Goal: Information Seeking & Learning: Get advice/opinions

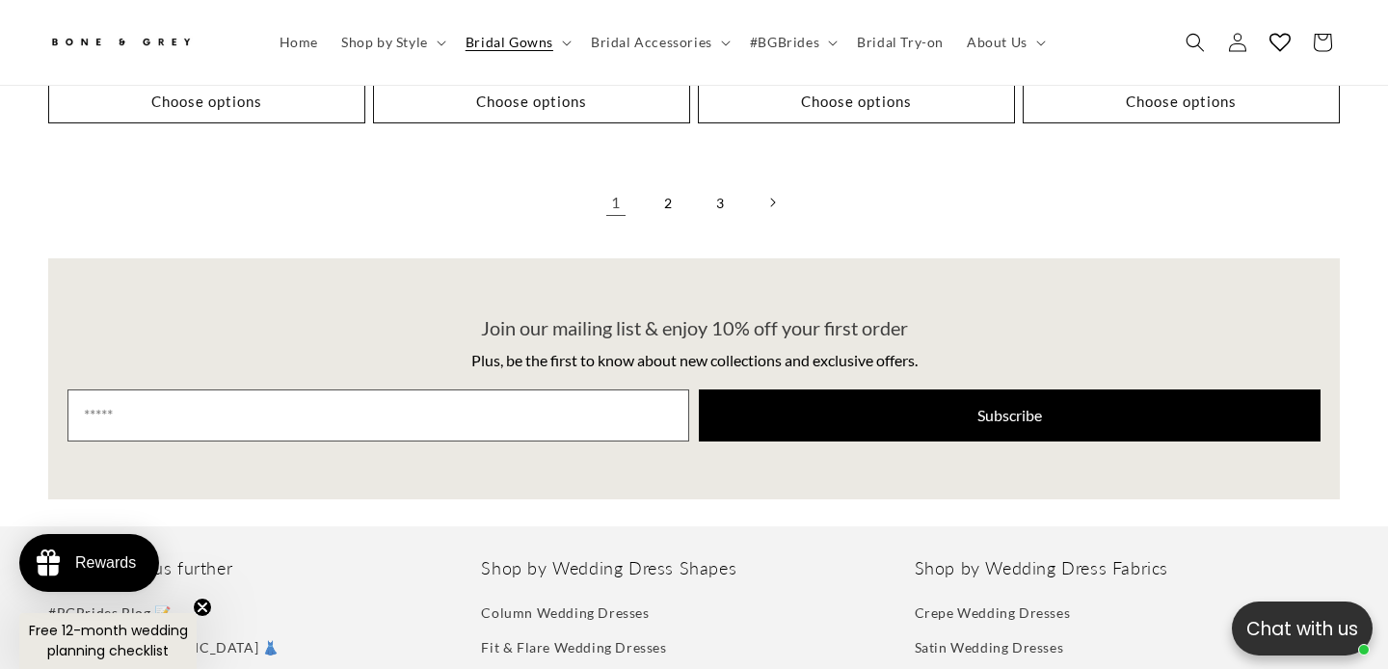
scroll to position [4839, 0]
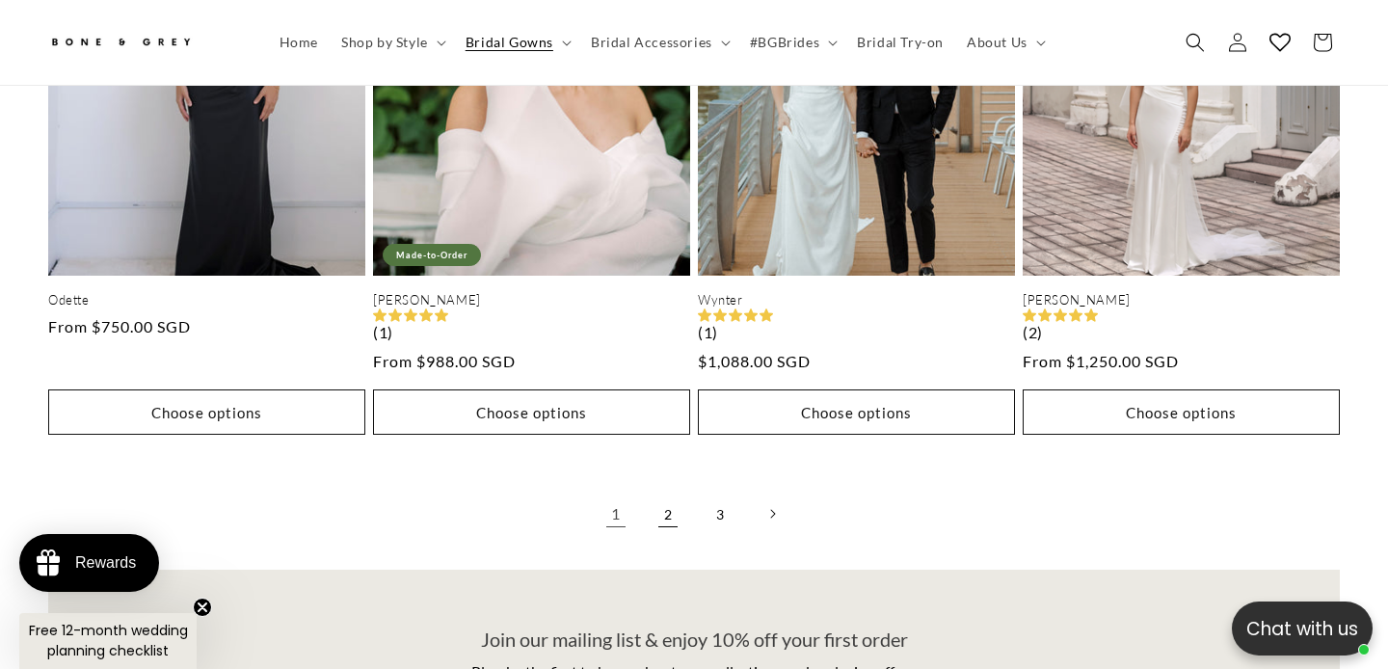
click at [672, 492] on link "2" at bounding box center [668, 513] width 42 height 42
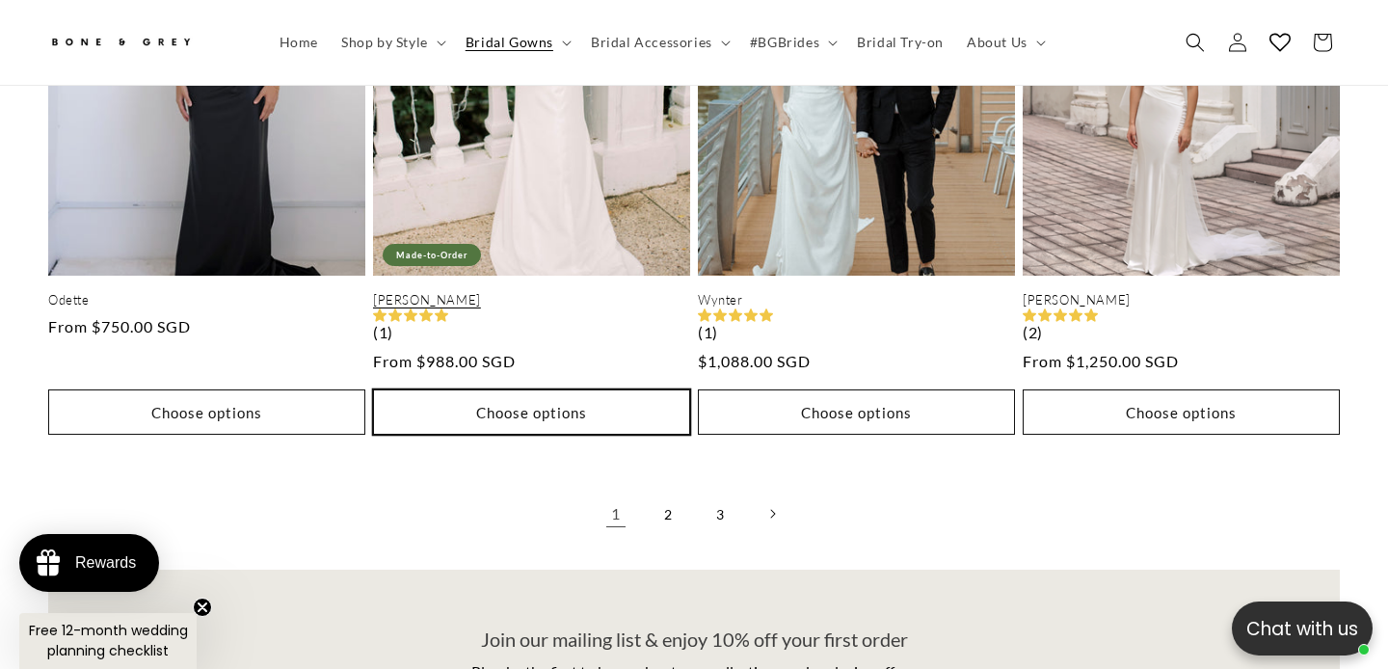
scroll to position [0, 937]
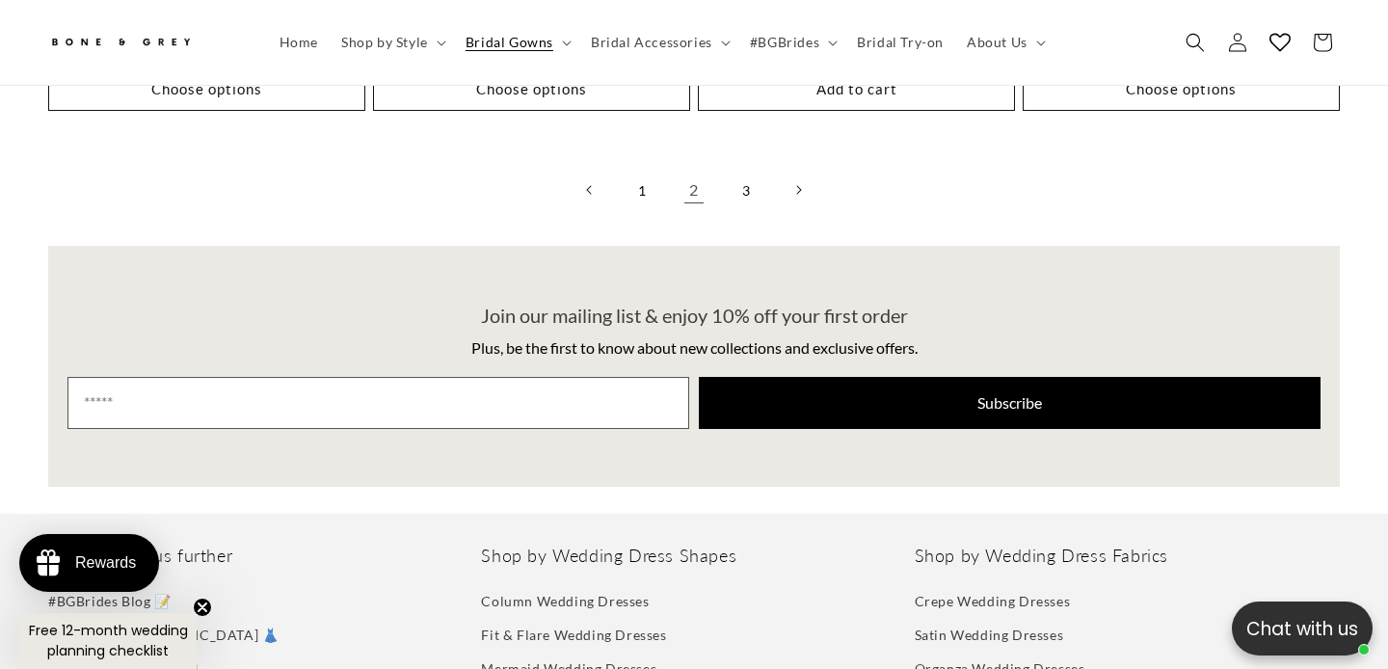
scroll to position [5148, 0]
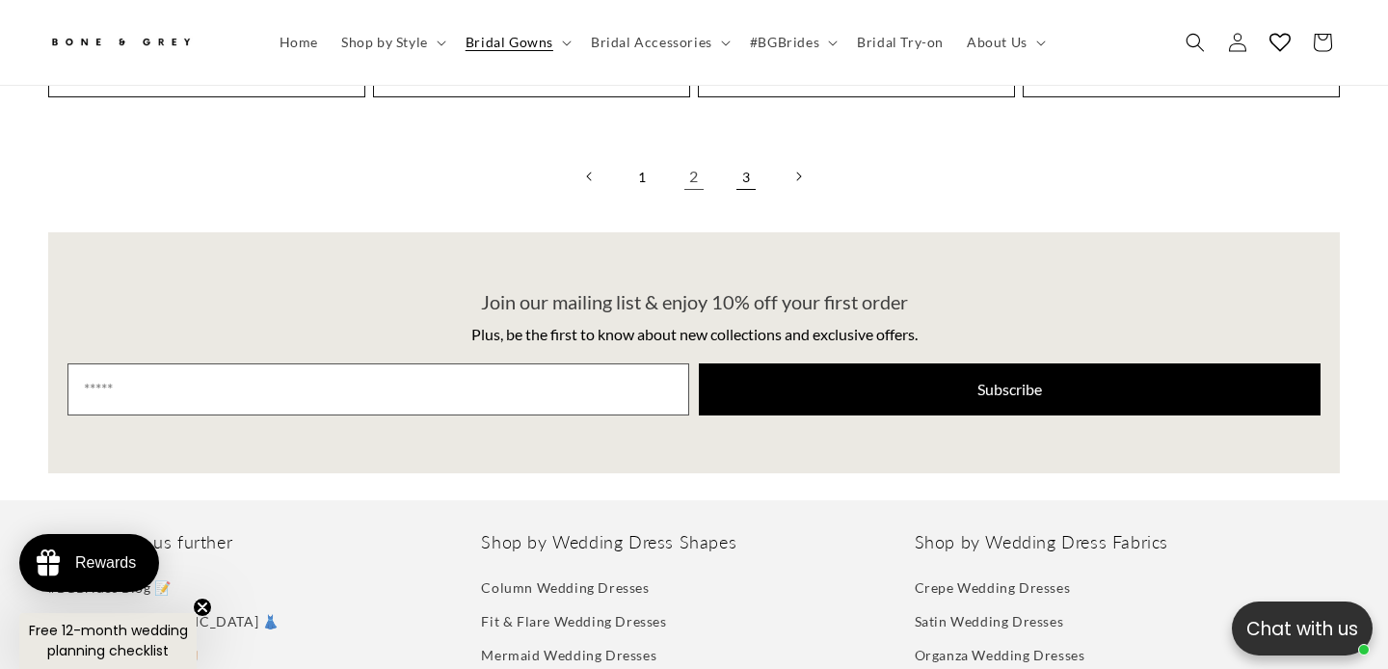
click at [741, 155] on link "3" at bounding box center [746, 176] width 42 height 42
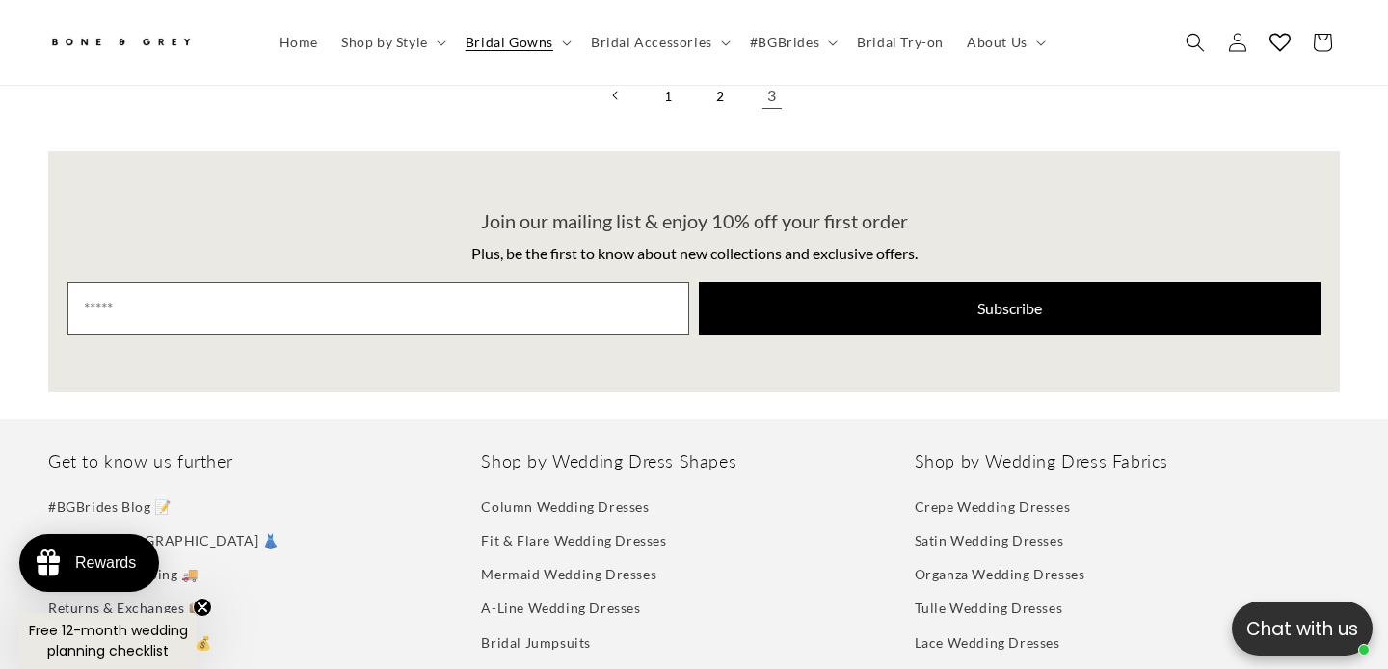
scroll to position [4622, 0]
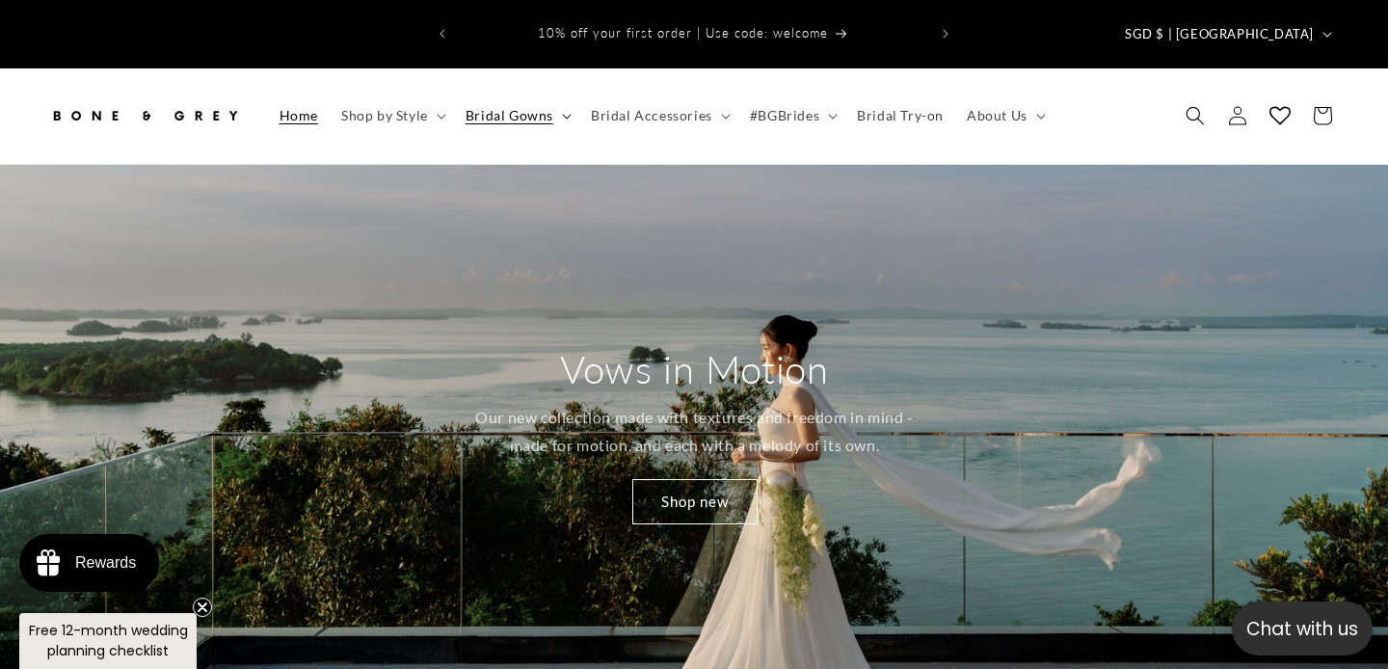
click at [529, 107] on span "Bridal Gowns" at bounding box center [510, 115] width 88 height 17
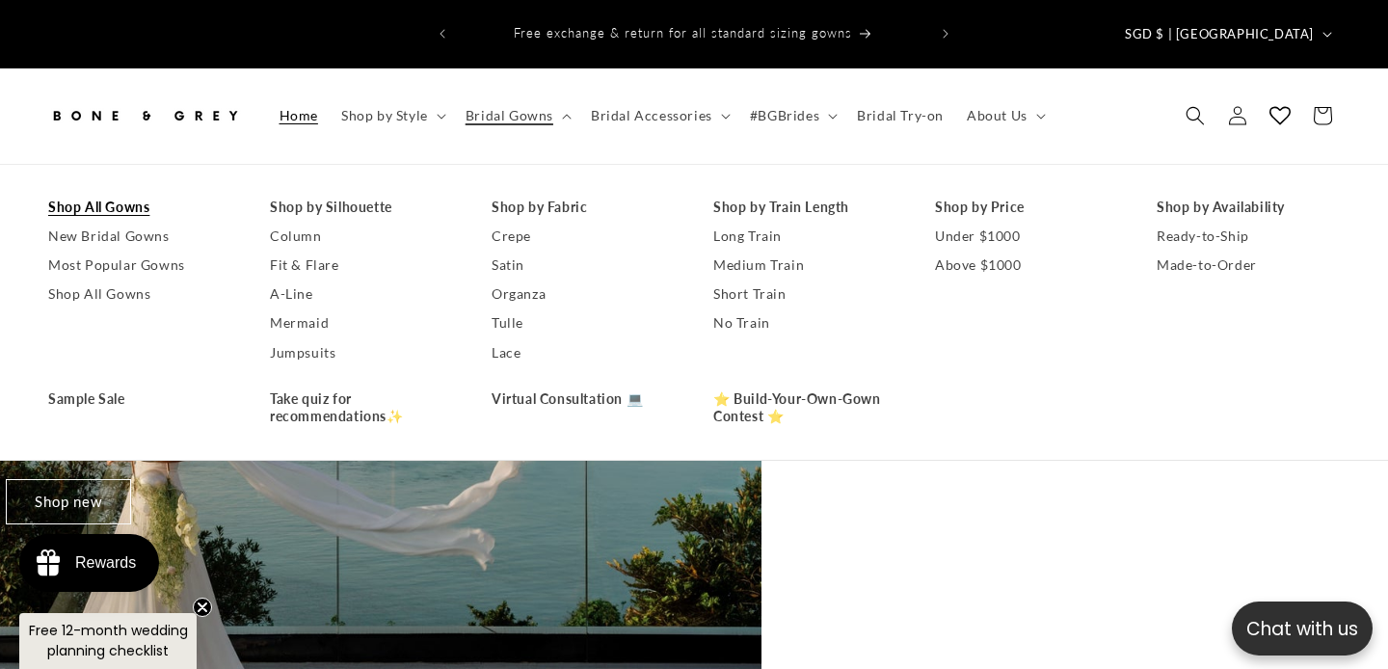
scroll to position [0, 1218]
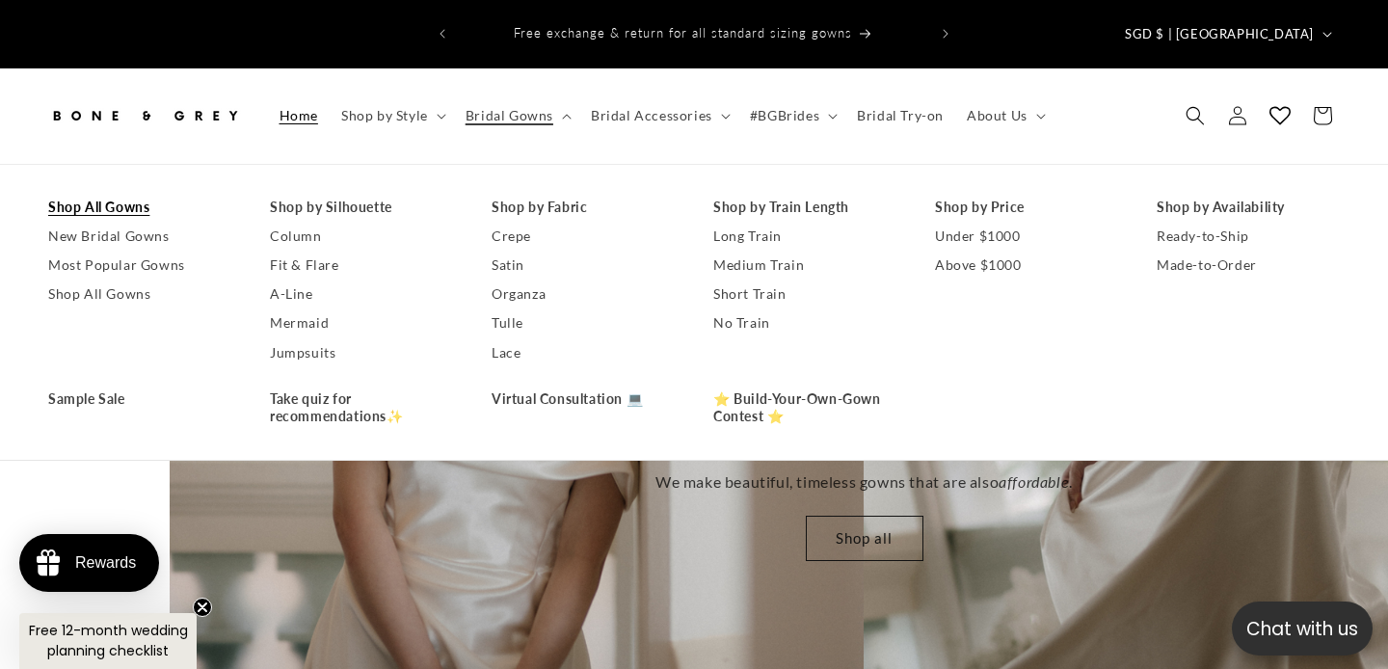
click at [137, 193] on link "Shop All Gowns" at bounding box center [139, 207] width 183 height 29
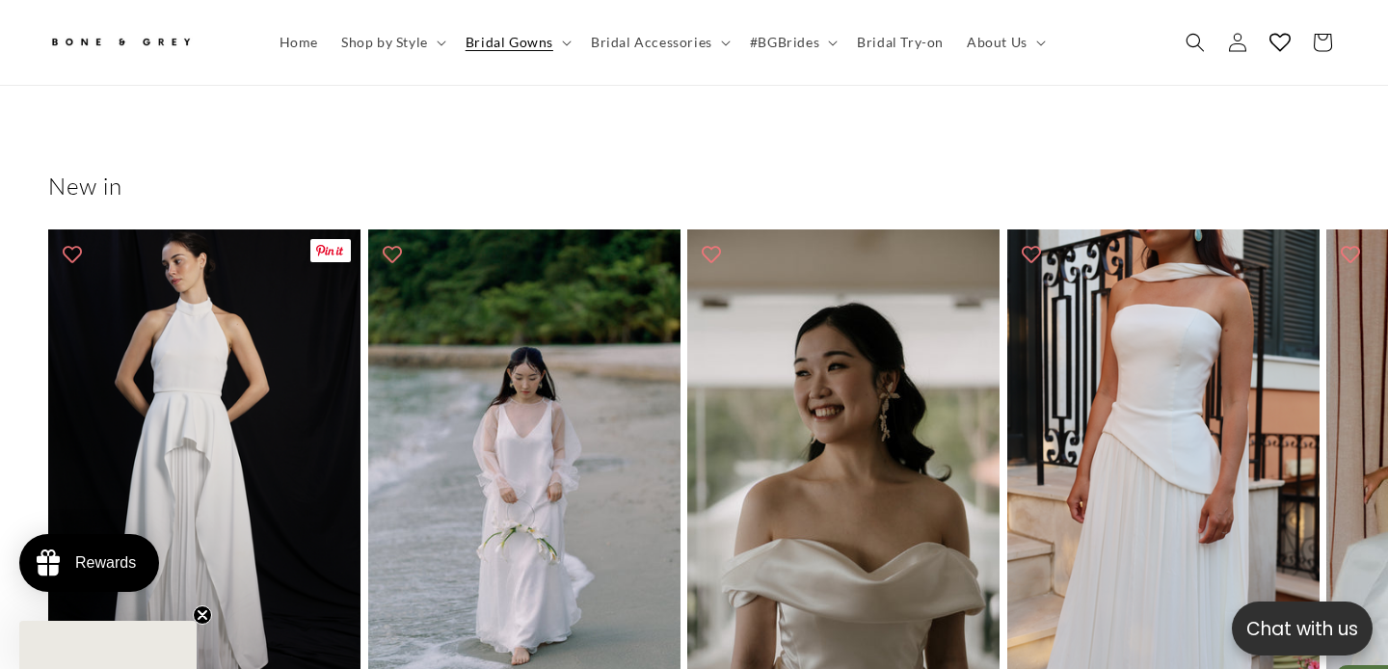
scroll to position [774, 0]
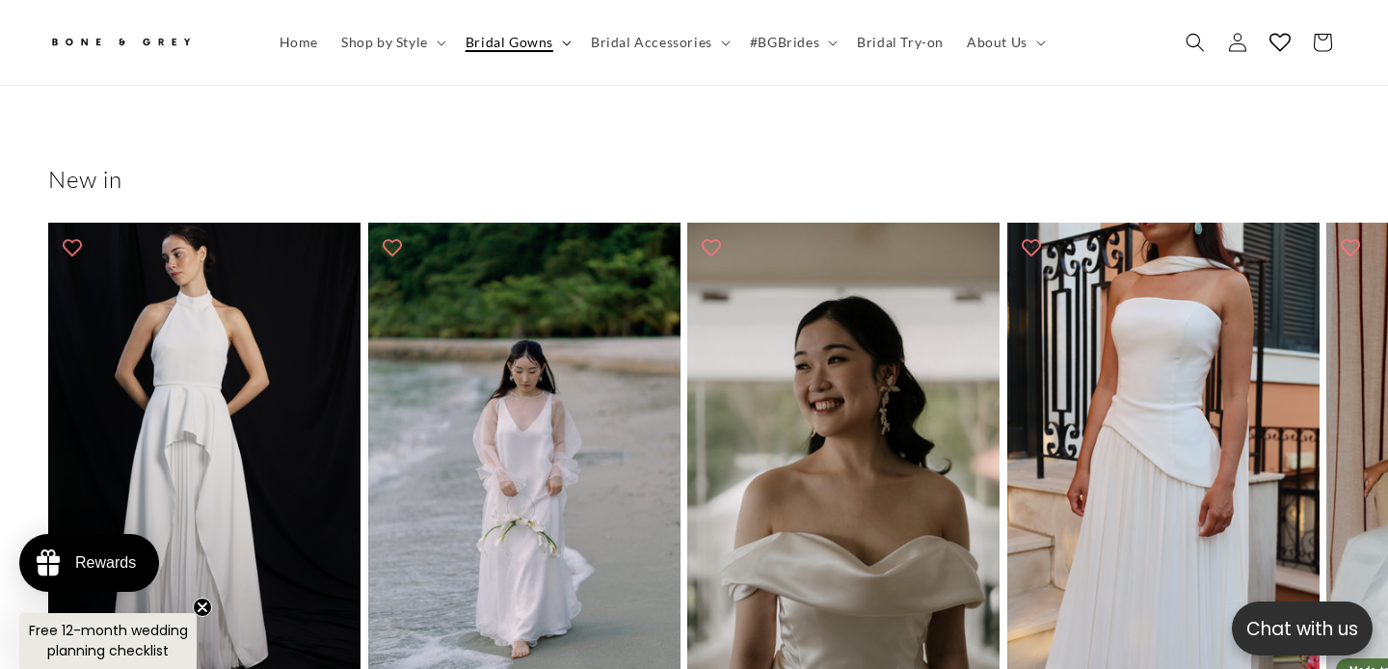
click at [540, 43] on span "Bridal Gowns" at bounding box center [510, 42] width 88 height 17
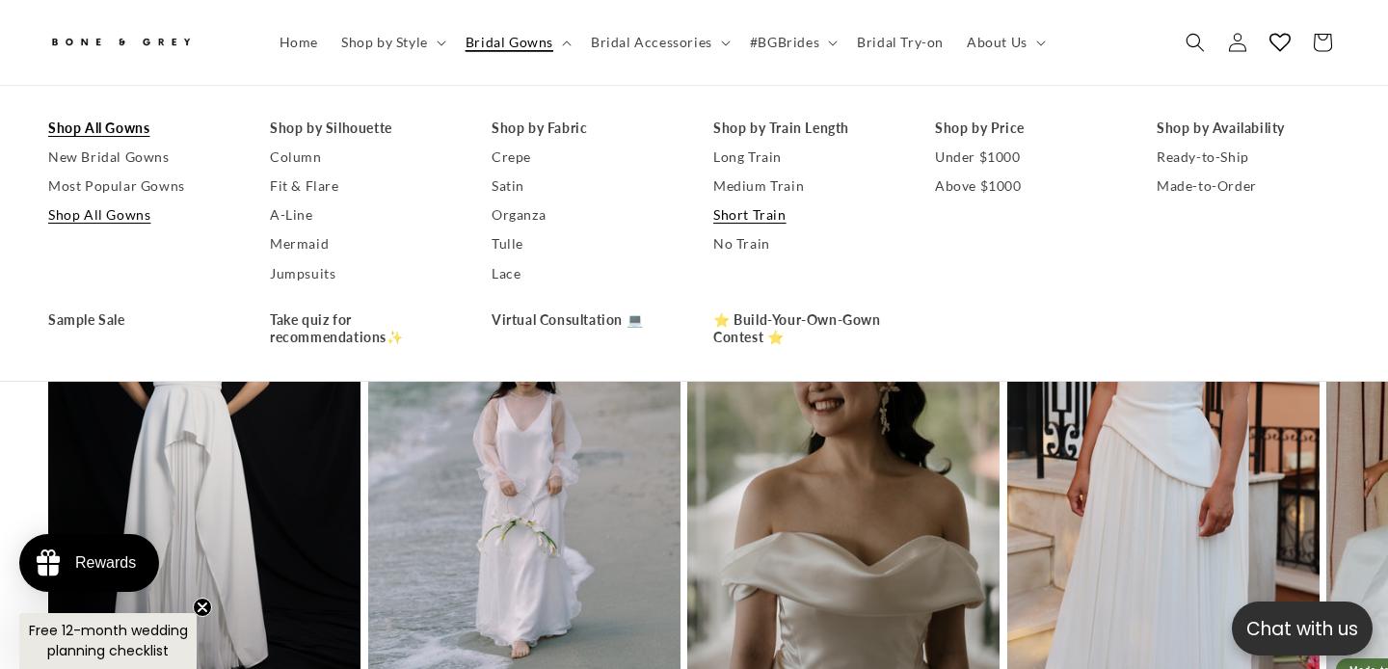
scroll to position [0, 937]
click at [732, 218] on link "Short Train" at bounding box center [804, 215] width 183 height 29
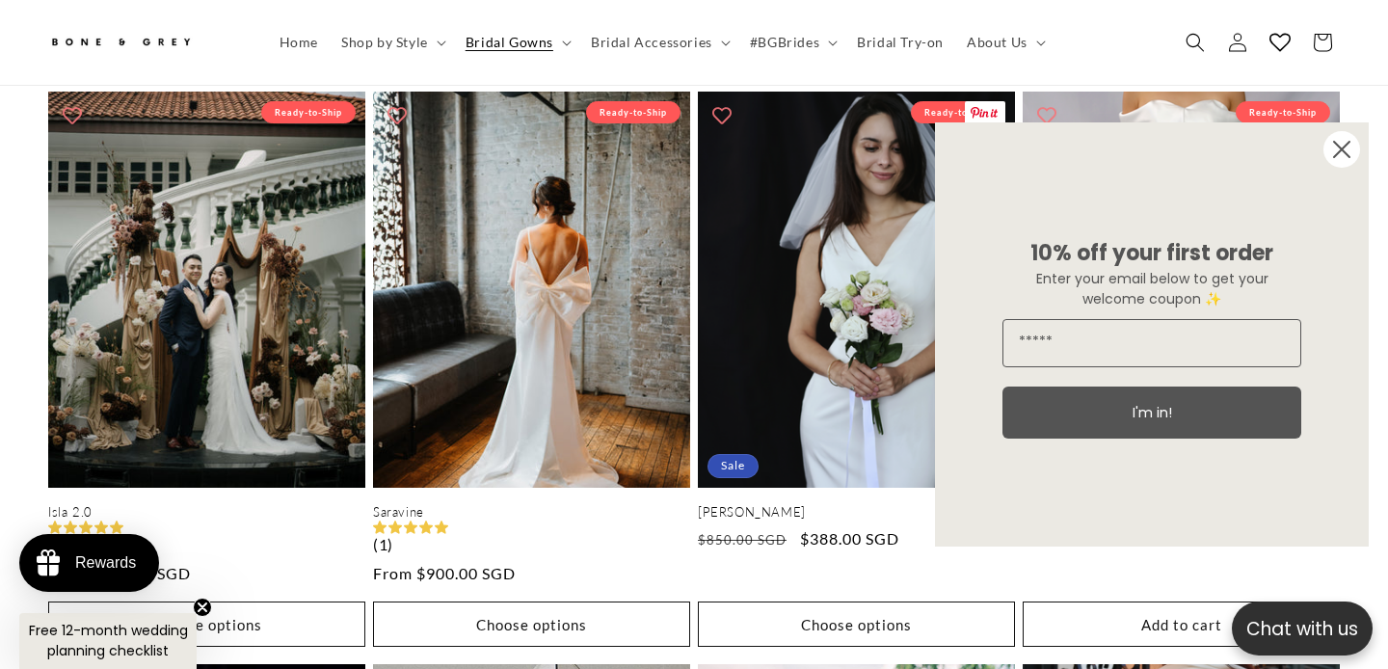
scroll to position [1018, 0]
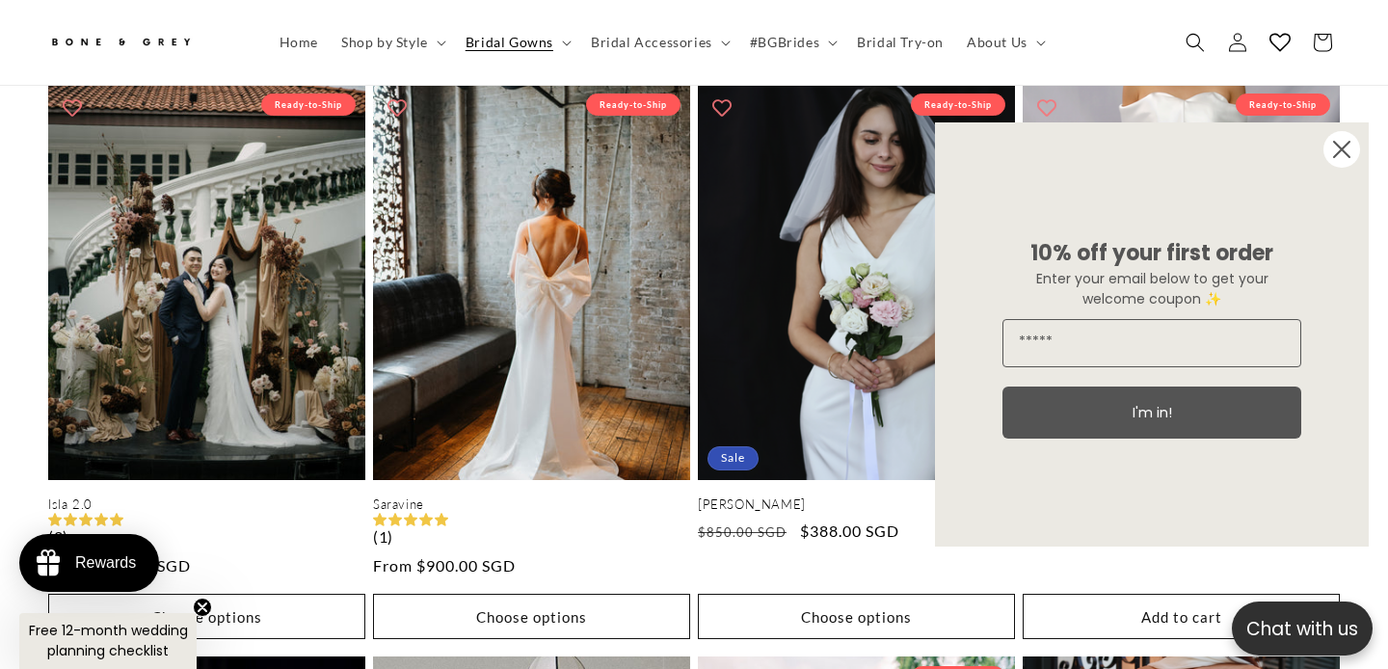
click at [1345, 159] on circle "Close dialog" at bounding box center [1341, 149] width 37 height 37
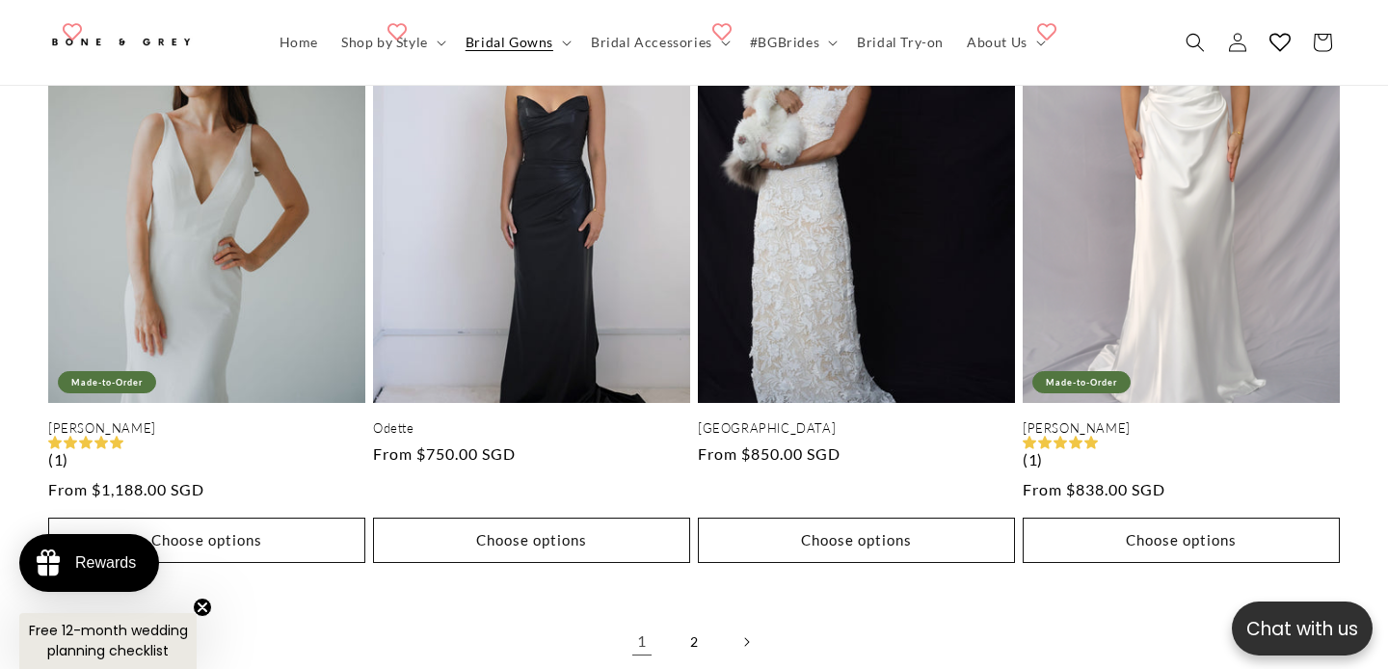
scroll to position [4136, 0]
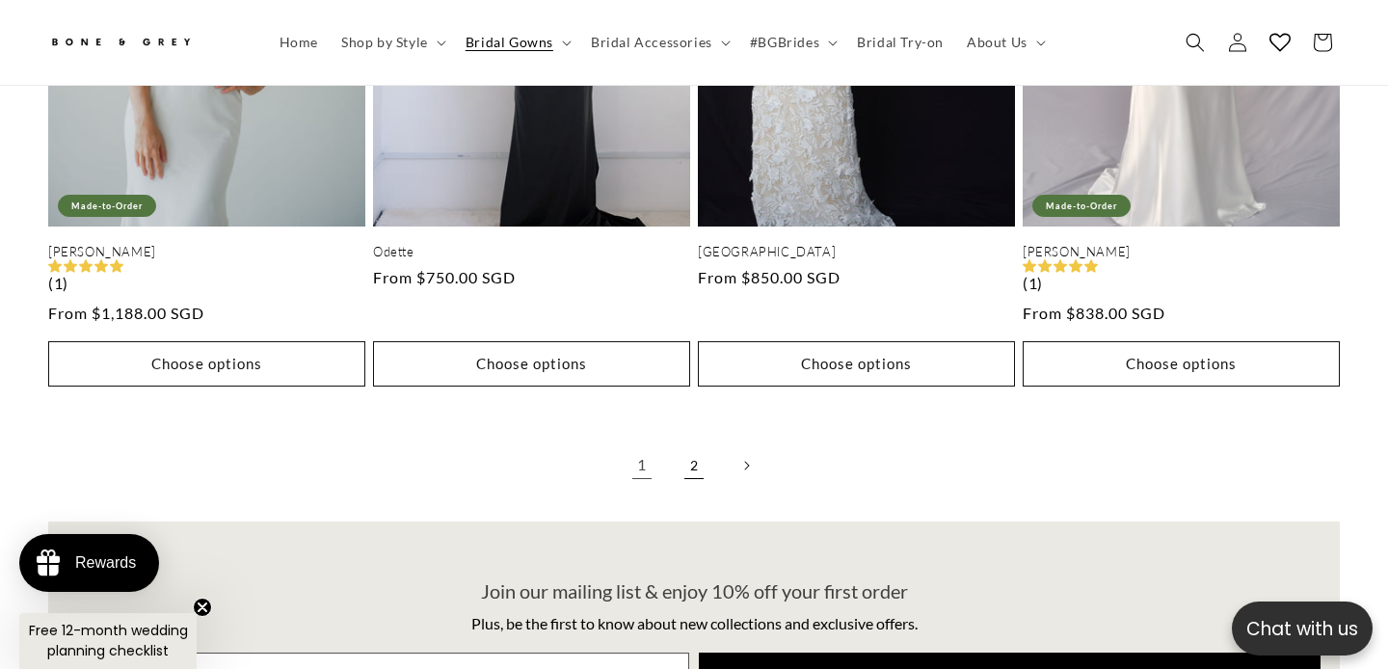
click at [691, 444] on link "2" at bounding box center [694, 465] width 42 height 42
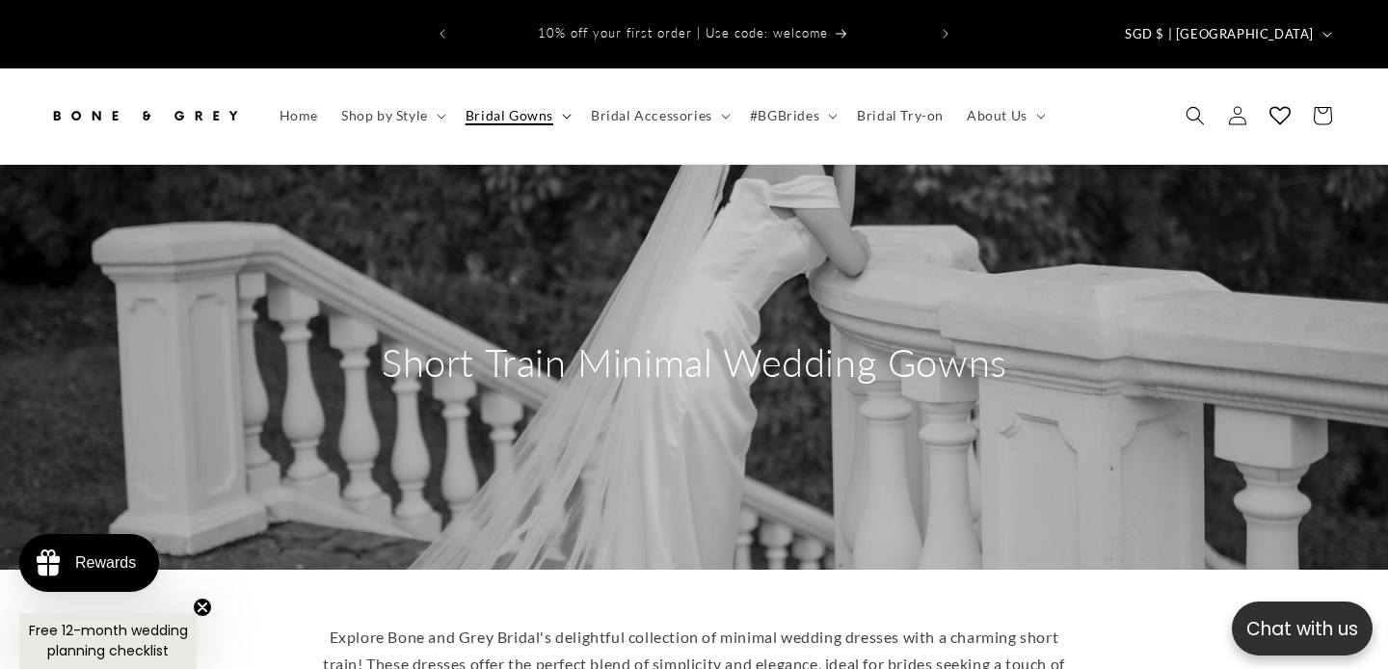
click at [522, 107] on span "Bridal Gowns" at bounding box center [510, 115] width 88 height 17
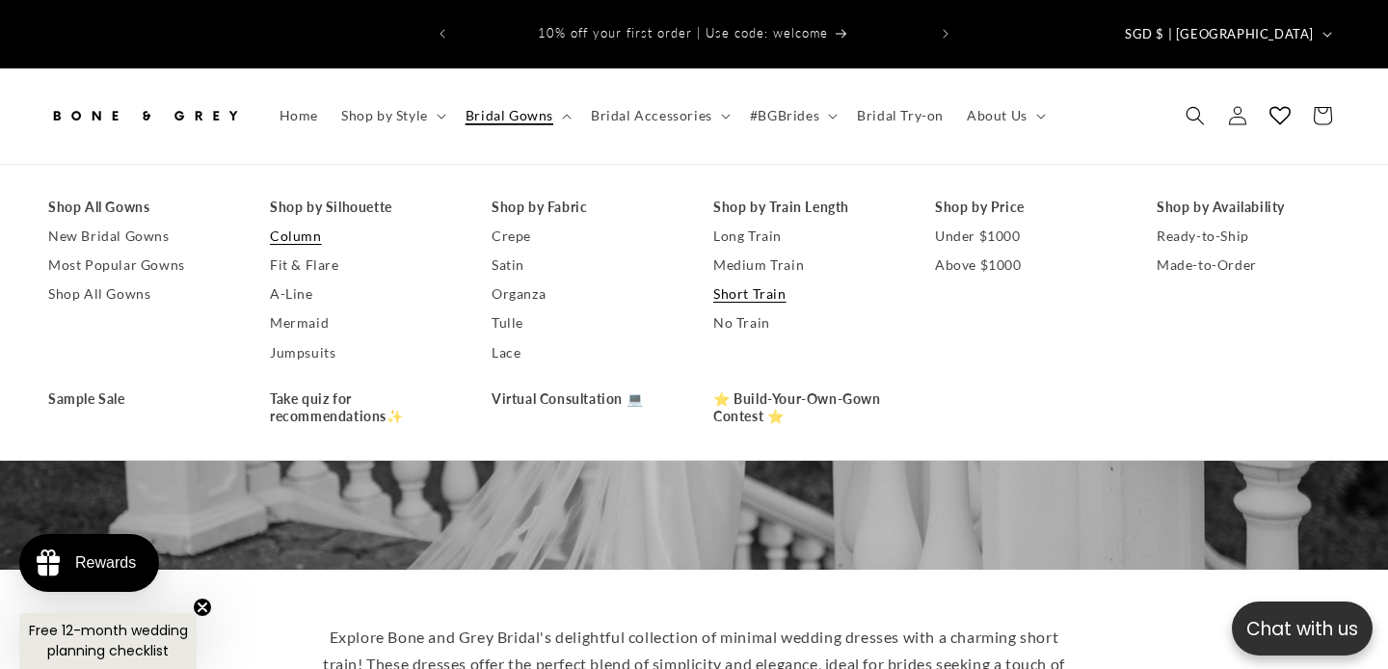
click at [313, 222] on link "Column" at bounding box center [361, 236] width 183 height 29
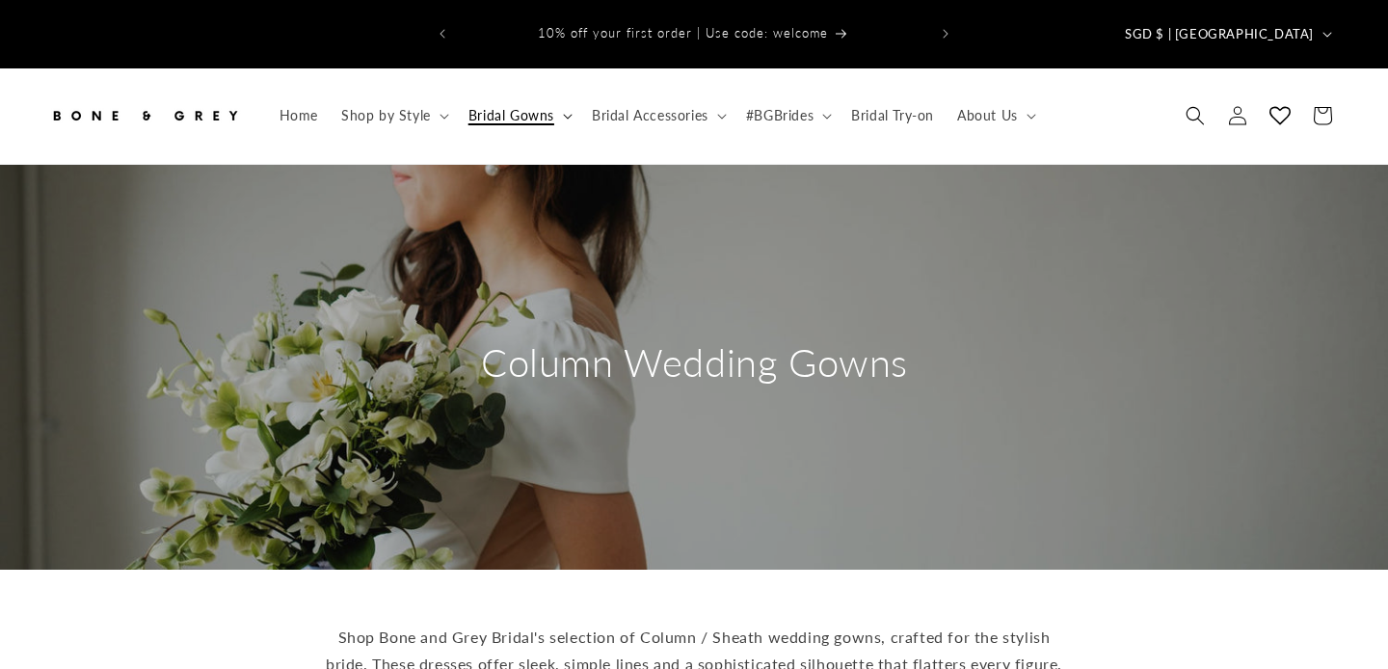
click at [510, 107] on span "Bridal Gowns" at bounding box center [511, 115] width 86 height 17
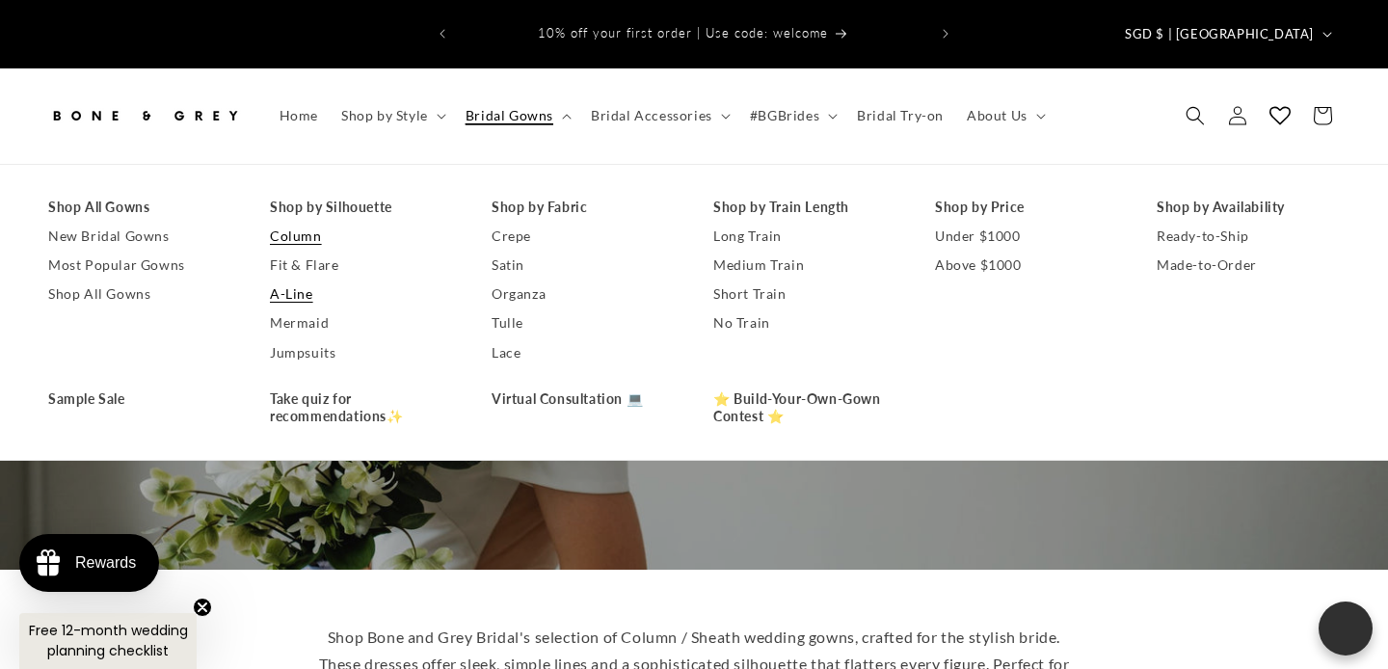
click at [300, 279] on link "A-Line" at bounding box center [361, 293] width 183 height 29
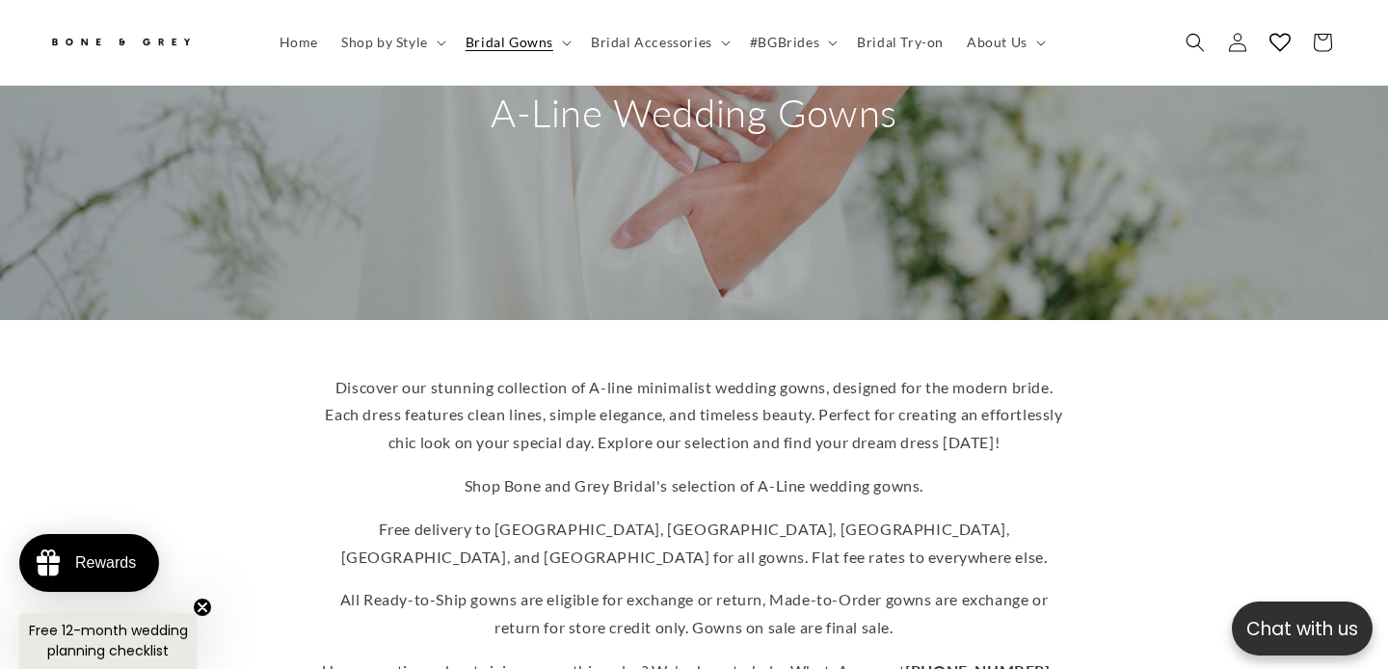
scroll to position [159, 0]
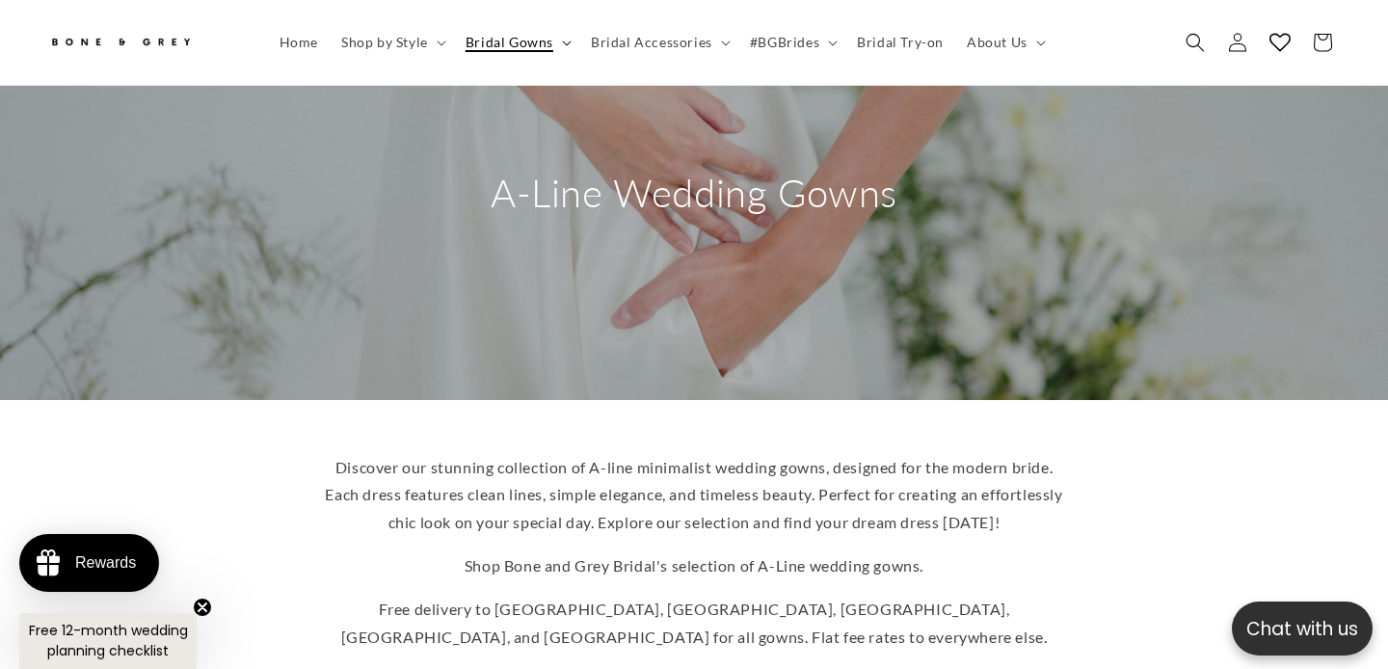
click at [516, 39] on span "Bridal Gowns" at bounding box center [510, 42] width 88 height 17
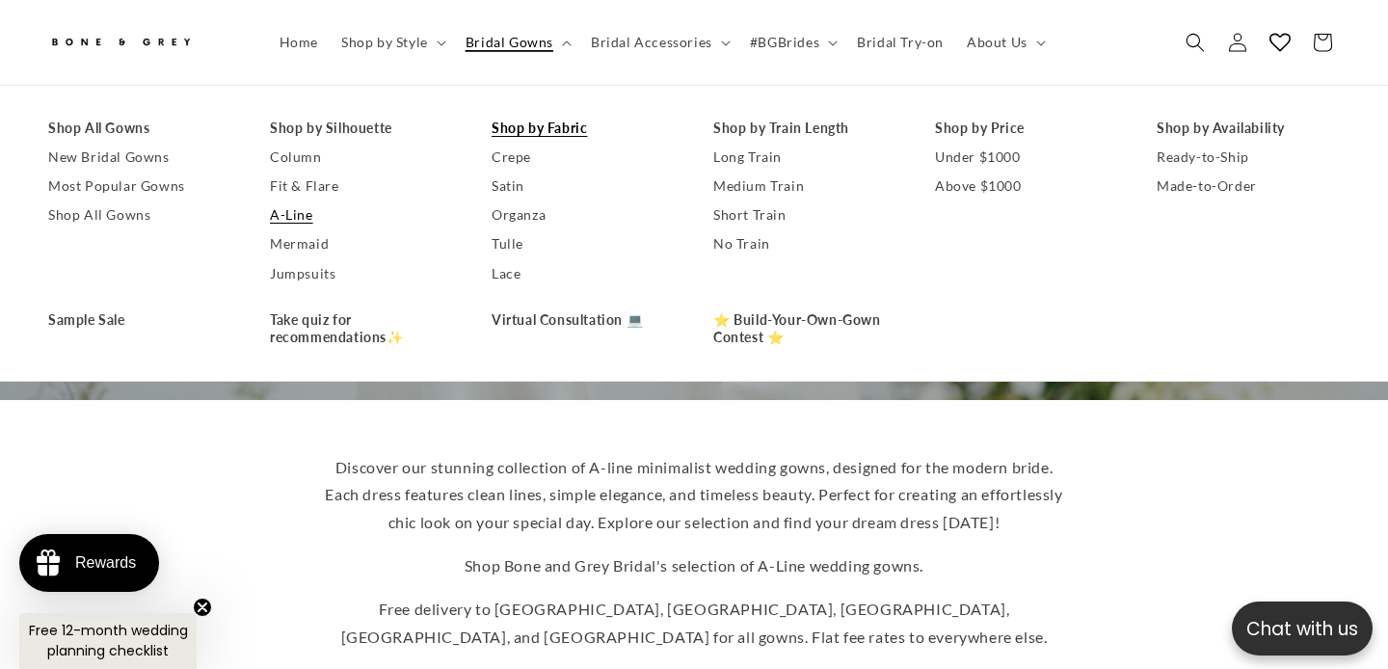
scroll to position [0, 468]
click at [314, 332] on link "Take quiz for recommendations✨" at bounding box center [361, 329] width 183 height 46
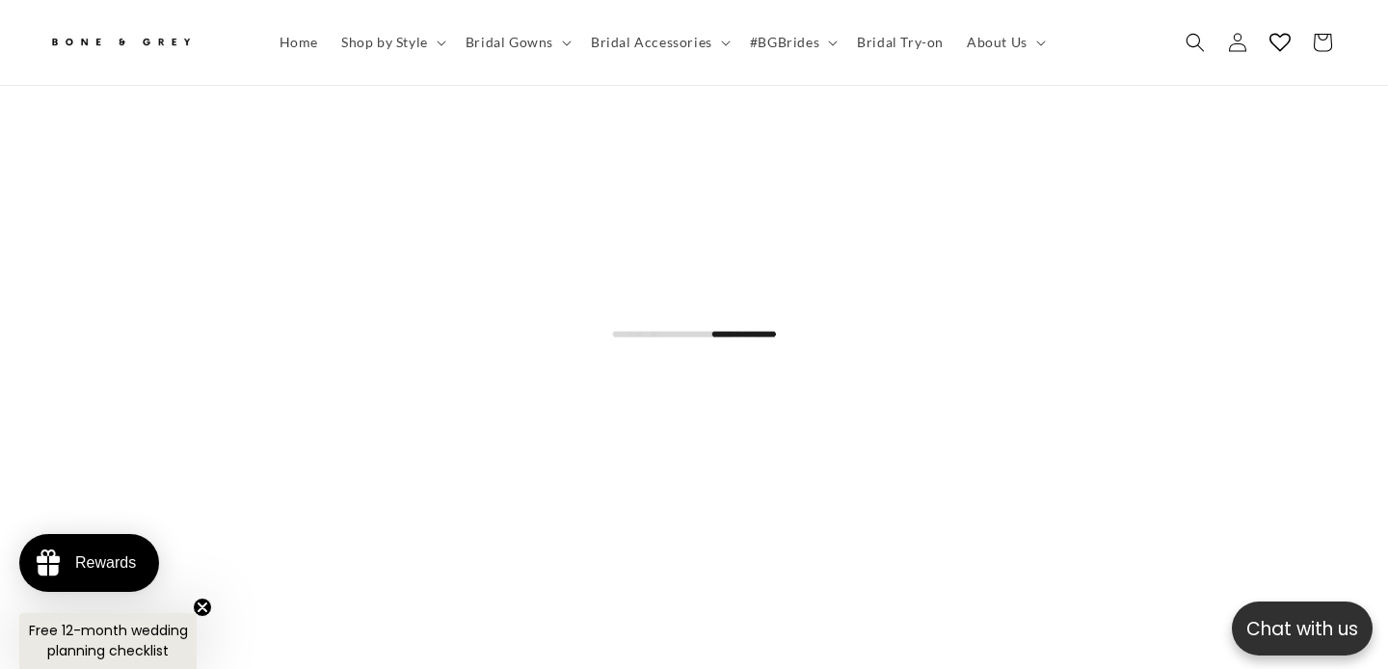
scroll to position [0, 468]
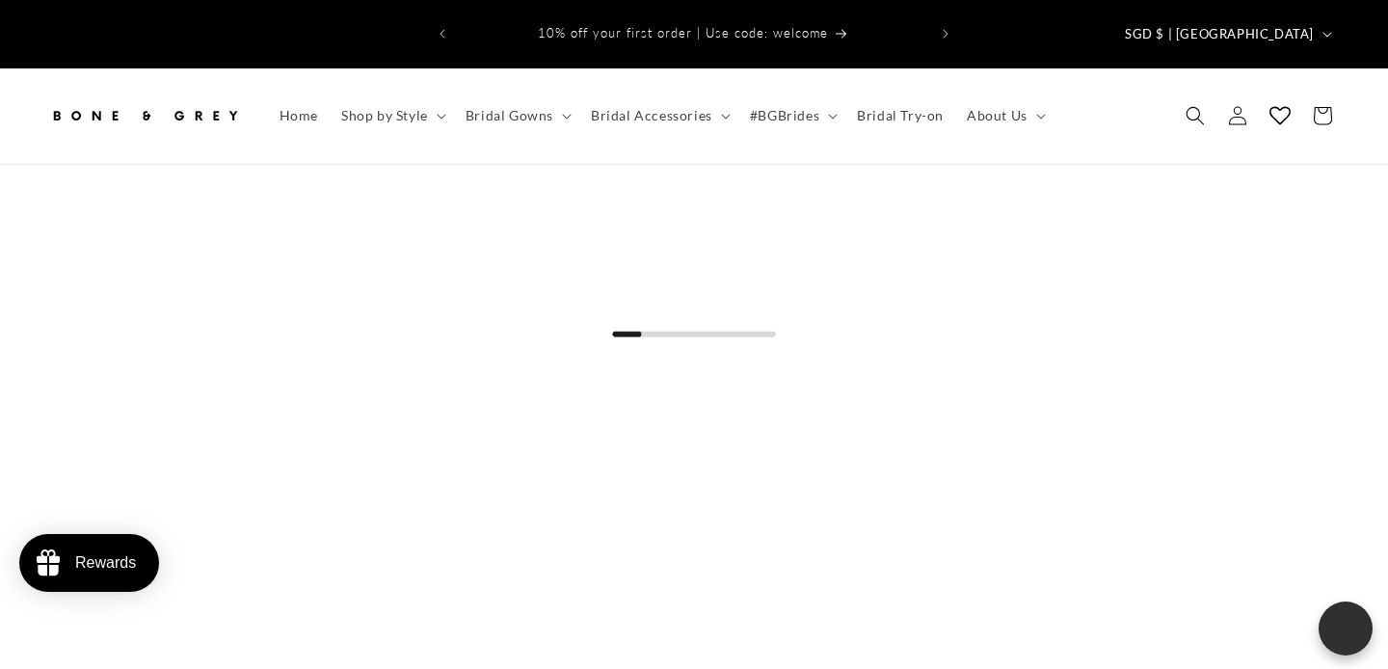
scroll to position [363, 0]
